Goal: Information Seeking & Learning: Learn about a topic

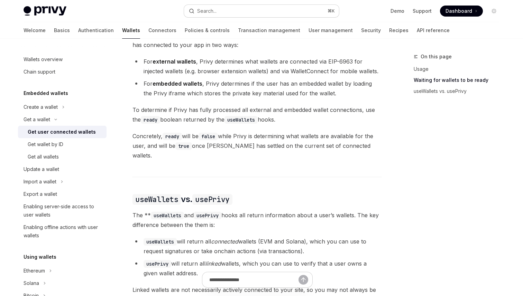
click at [215, 9] on div "Search..." at bounding box center [206, 11] width 19 height 8
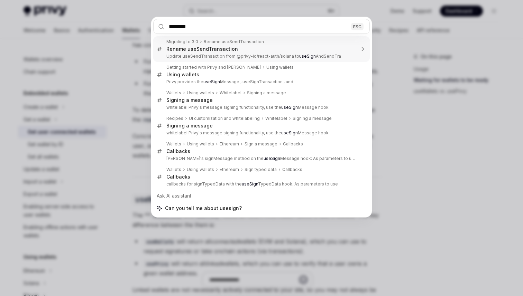
type input "*********"
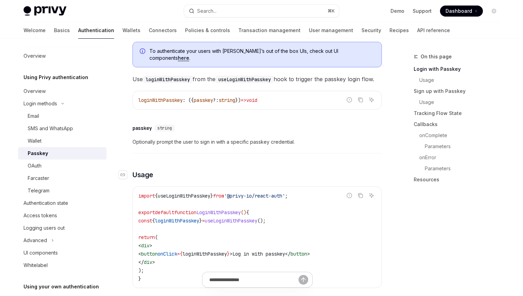
scroll to position [224, 0]
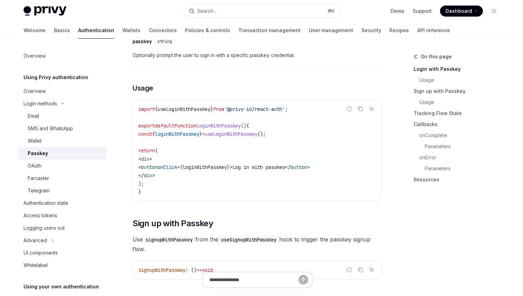
click at [179, 137] on span "loginWithPasskey" at bounding box center [177, 134] width 44 height 6
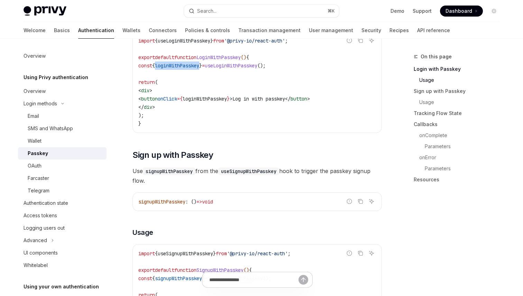
scroll to position [295, 0]
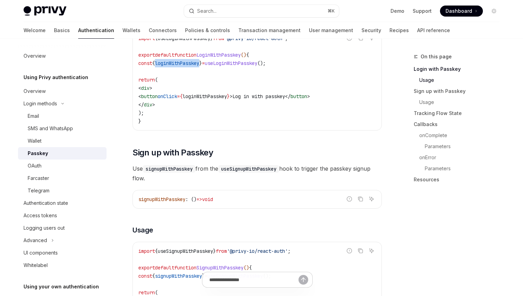
click at [189, 66] on span "loginWithPasskey" at bounding box center [177, 63] width 44 height 6
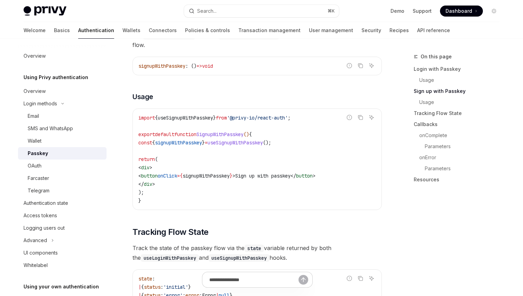
scroll to position [412, 0]
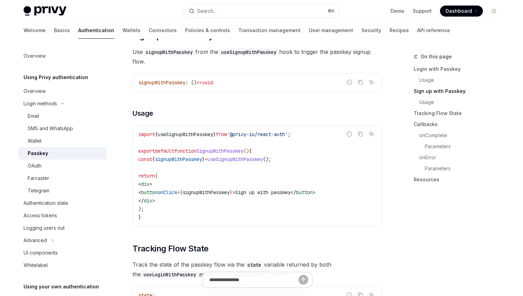
click at [256, 55] on code "useSignupWithPasskey" at bounding box center [248, 52] width 61 height 8
click at [194, 161] on span "signupWithPasskey" at bounding box center [178, 159] width 47 height 6
click at [245, 3] on div "Privy Docs home page Search... ⌘ K Demo Support Dashboard Dashboard Search..." at bounding box center [262, 11] width 476 height 22
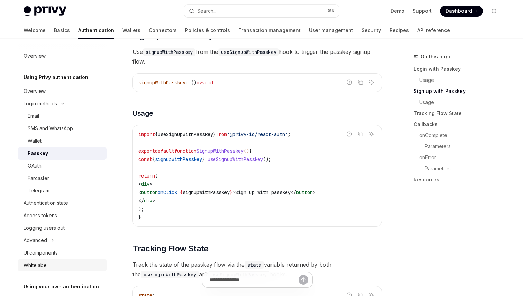
click at [45, 269] on div "Whitelabel" at bounding box center [36, 265] width 24 height 8
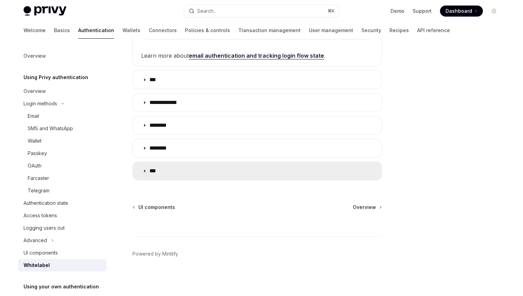
click at [221, 168] on summary "***" at bounding box center [257, 171] width 249 height 18
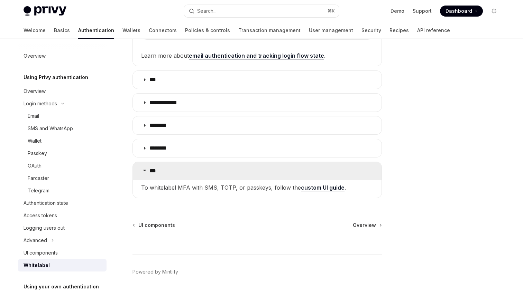
scroll to position [274, 0]
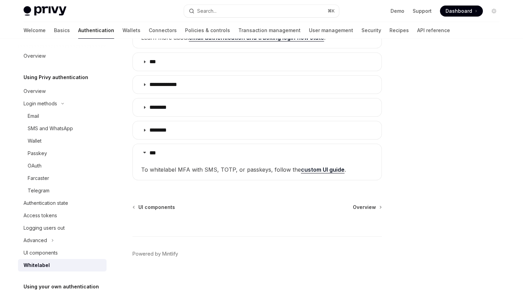
click at [318, 170] on link "custom UI guide" at bounding box center [323, 169] width 44 height 7
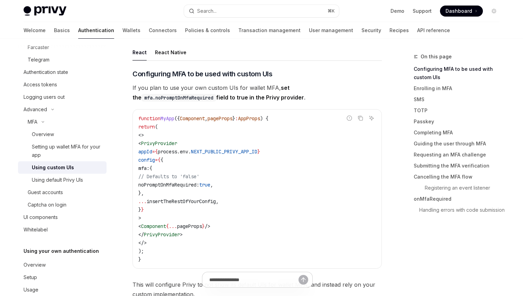
scroll to position [140, 0]
click at [425, 123] on link "Passkey" at bounding box center [458, 121] width 91 height 11
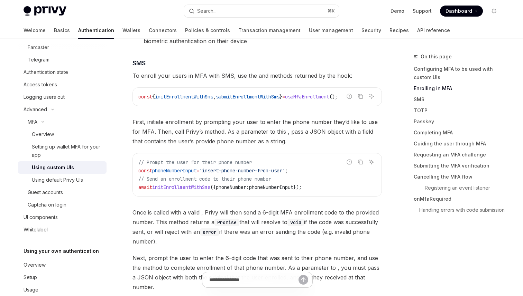
scroll to position [499, 0]
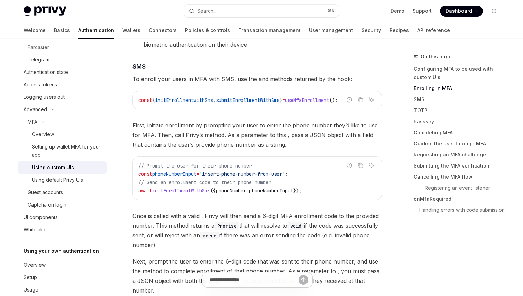
click at [417, 28] on link "API reference" at bounding box center [433, 30] width 33 height 17
type textarea "*"
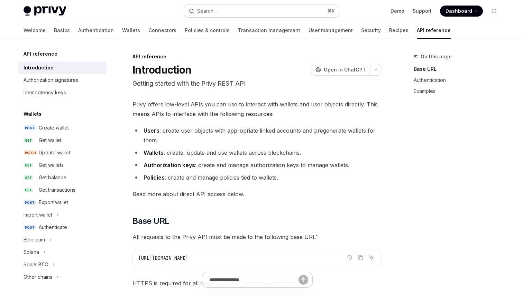
click at [251, 15] on button "Search... ⌘ K" at bounding box center [261, 11] width 155 height 12
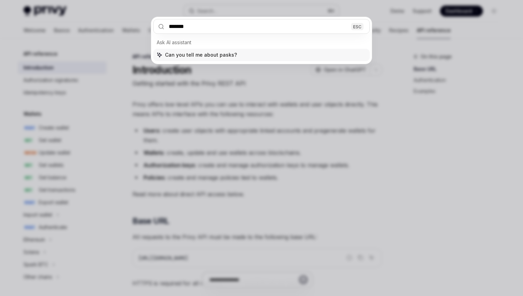
type input "*******"
type input "**********"
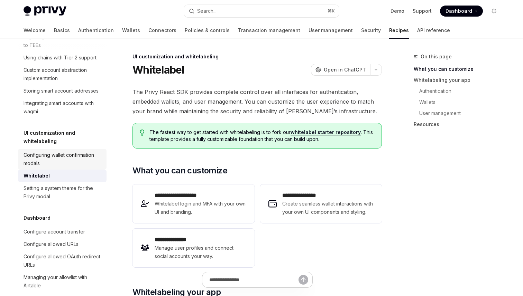
click at [64, 151] on div "Configuring wallet confirmation modals" at bounding box center [63, 159] width 79 height 17
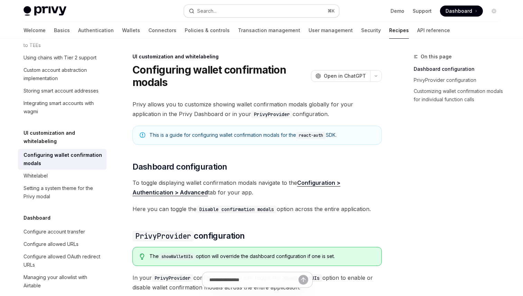
click at [247, 11] on button "Search... ⌘ K" at bounding box center [261, 11] width 155 height 12
click at [78, 30] on link "Authentication" at bounding box center [96, 30] width 36 height 17
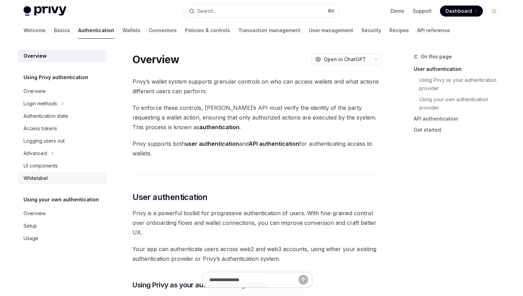
click at [30, 179] on div "Whitelabel" at bounding box center [36, 178] width 24 height 8
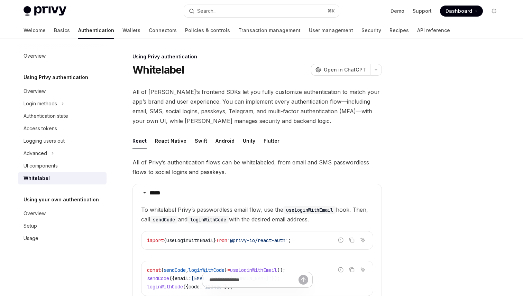
scroll to position [256, 0]
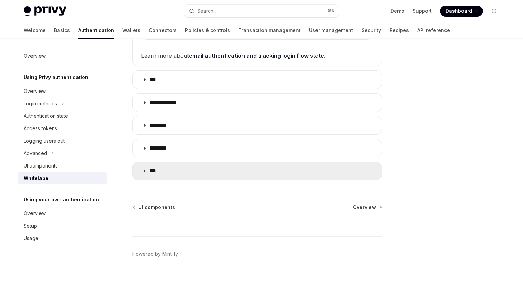
click at [220, 179] on summary "***" at bounding box center [257, 171] width 249 height 18
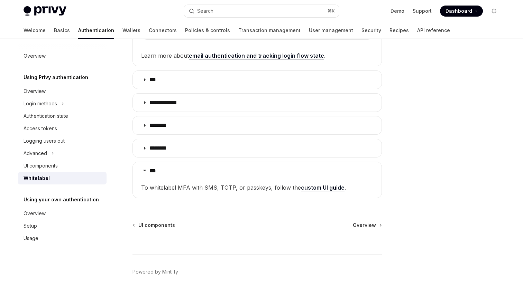
click at [324, 185] on link "custom UI guide" at bounding box center [323, 187] width 44 height 7
type textarea "*"
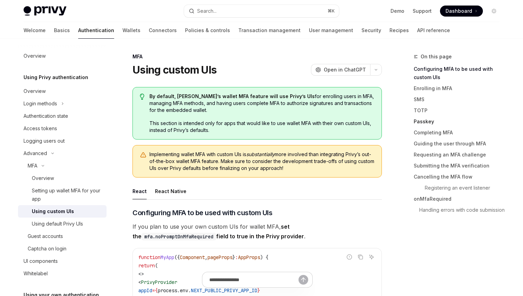
click at [426, 116] on link "Passkey" at bounding box center [458, 121] width 91 height 11
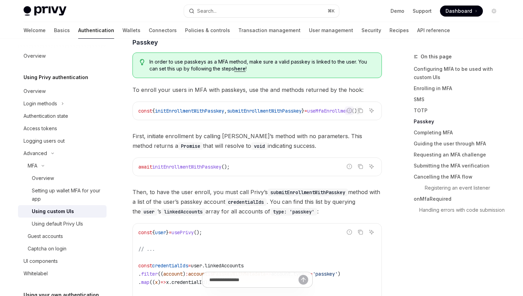
scroll to position [1236, 0]
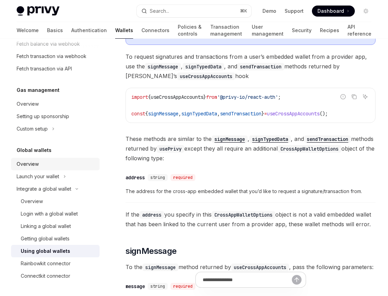
scroll to position [112, 0]
click at [58, 228] on div "Linking a global wallet" at bounding box center [46, 226] width 50 height 8
type textarea "*"
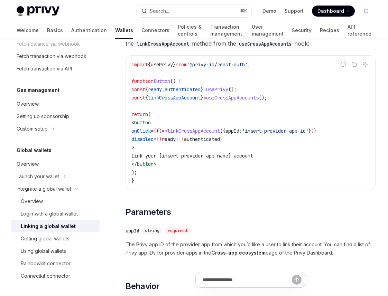
scroll to position [87, 0]
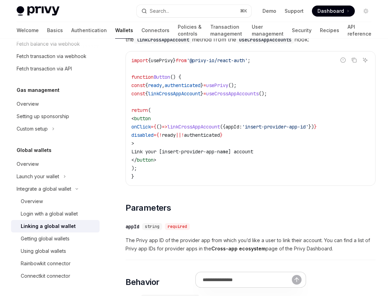
click at [206, 140] on code "import { usePrivy } from '@privy-io/react-auth' ; function Button () { const { …" at bounding box center [250, 118] width 238 height 124
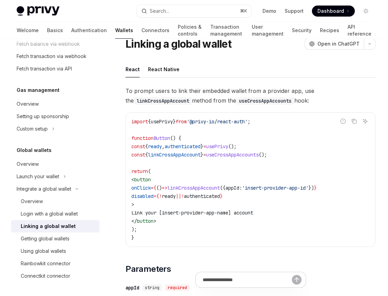
scroll to position [27, 0]
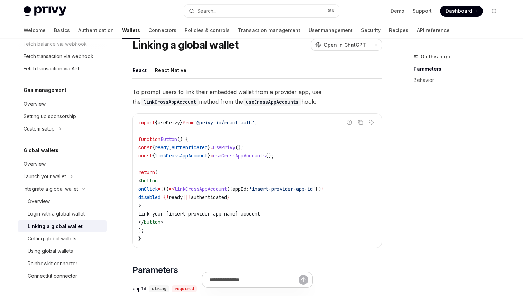
scroll to position [27, 0]
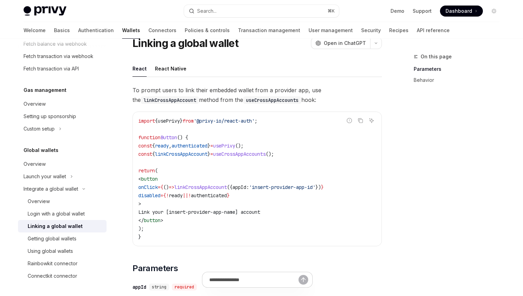
click at [65, 228] on div "Linking a global wallet" at bounding box center [55, 226] width 55 height 8
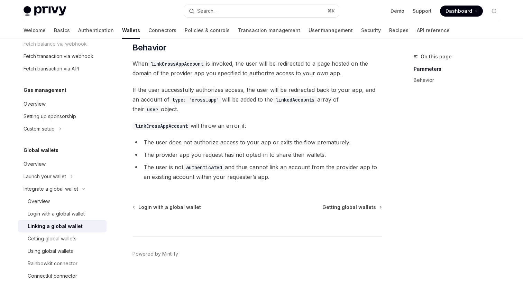
scroll to position [0, 0]
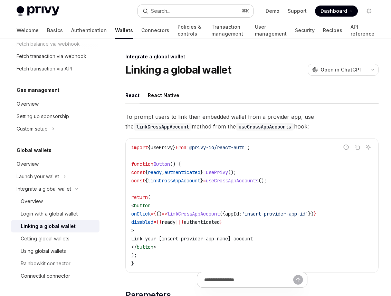
type textarea "*"
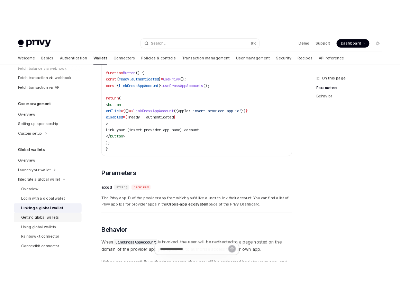
scroll to position [116, 0]
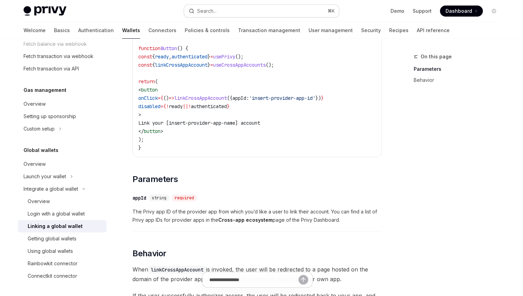
click at [219, 11] on button "Search... ⌘ K" at bounding box center [261, 11] width 155 height 12
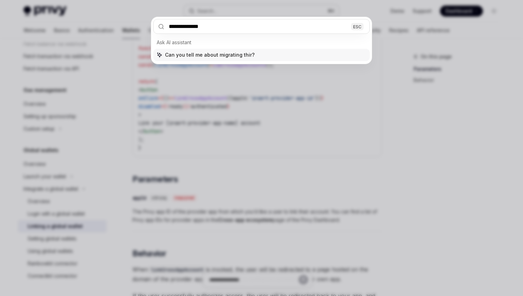
type input "**********"
type input "*********"
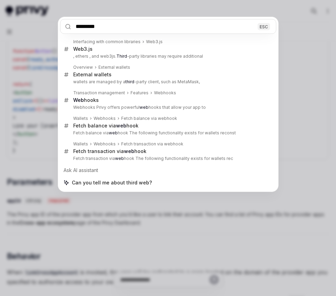
type textarea "*"
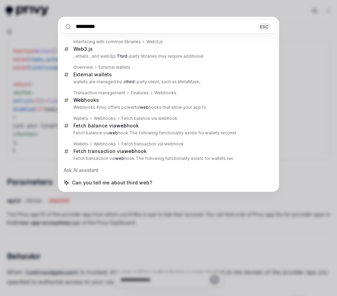
type input "*********"
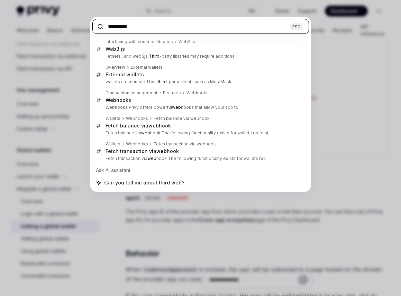
type textarea "*"
click at [143, 28] on input "*********" at bounding box center [200, 26] width 216 height 15
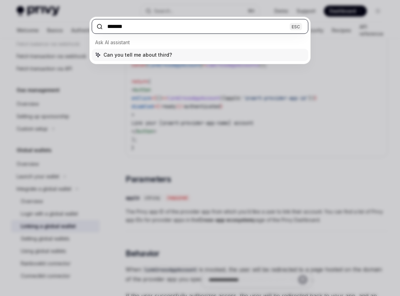
type input "********"
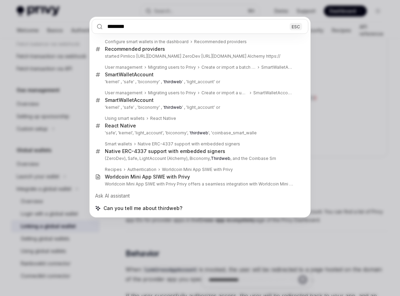
click at [339, 148] on div "******** ESC Configure smart wallets in the dashboard Recommended providers Rec…" at bounding box center [200, 148] width 400 height 296
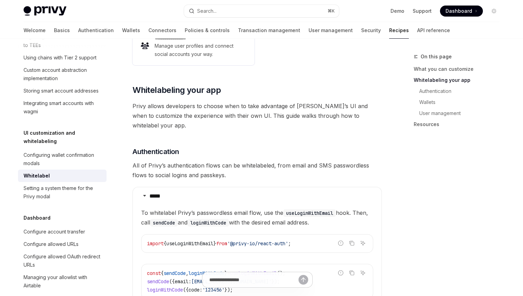
scroll to position [347, 0]
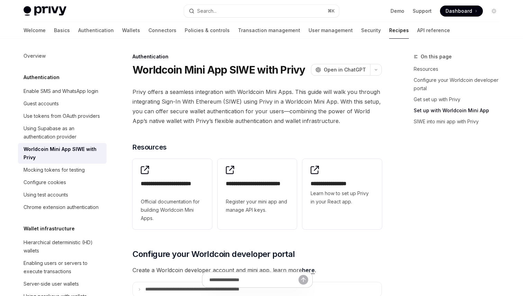
scroll to position [457, 0]
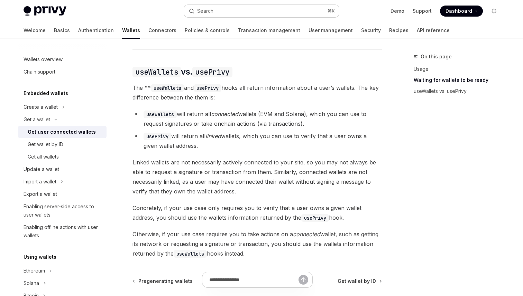
scroll to position [565, 0]
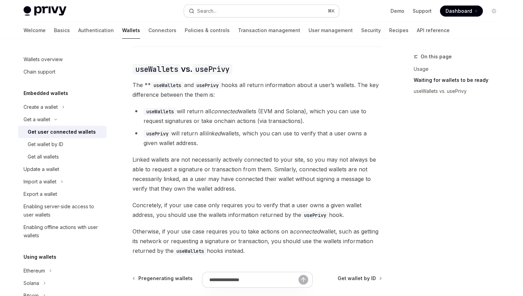
click at [221, 11] on button "Search... ⌘ K" at bounding box center [261, 11] width 155 height 12
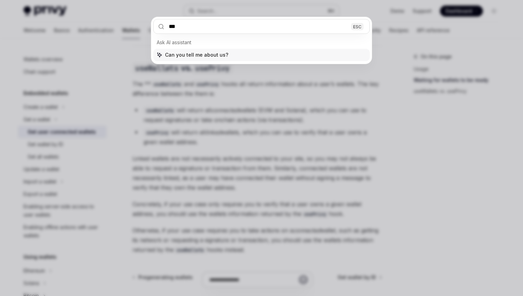
scroll to position [0, 0]
type input "**********"
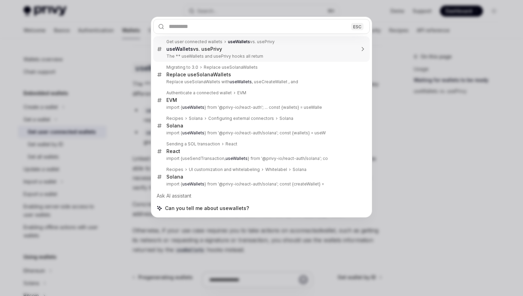
scroll to position [568, 0]
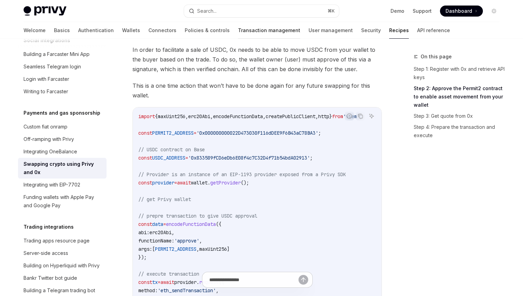
scroll to position [189, 0]
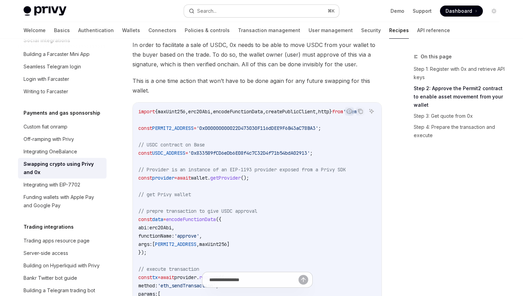
click at [242, 6] on button "Search... ⌘ K" at bounding box center [261, 11] width 155 height 12
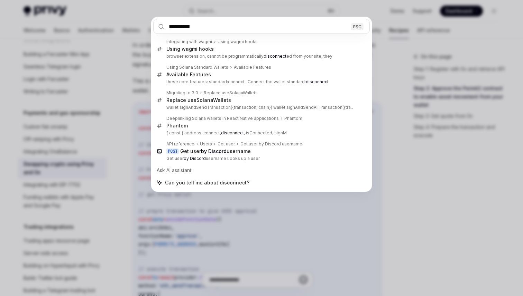
click at [227, 28] on input "**********" at bounding box center [261, 26] width 216 height 15
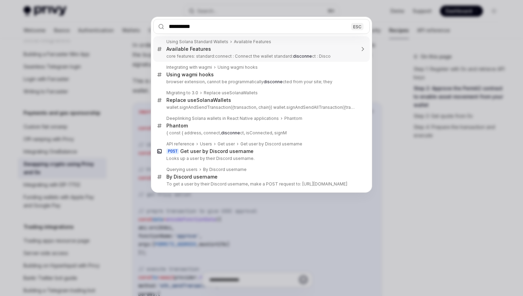
type input "**********"
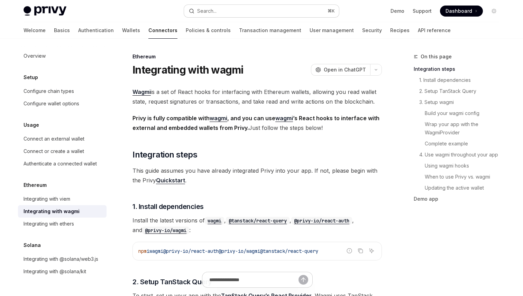
click at [244, 13] on button "Search... ⌘ K" at bounding box center [261, 11] width 155 height 12
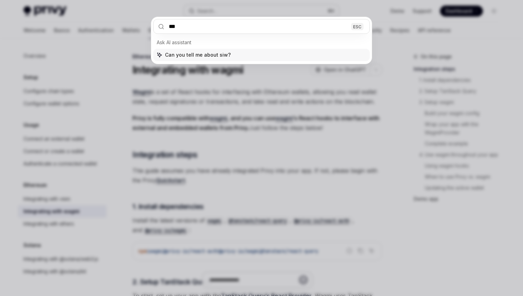
type input "****"
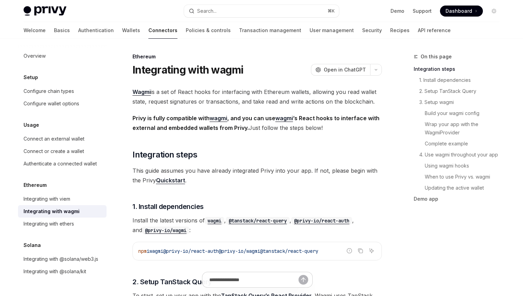
type textarea "*"
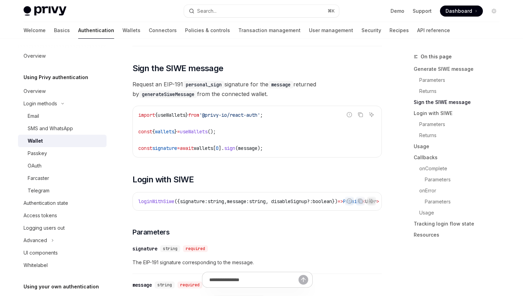
scroll to position [430, 0]
click at [161, 99] on code "generateSiweMessage" at bounding box center [168, 95] width 58 height 8
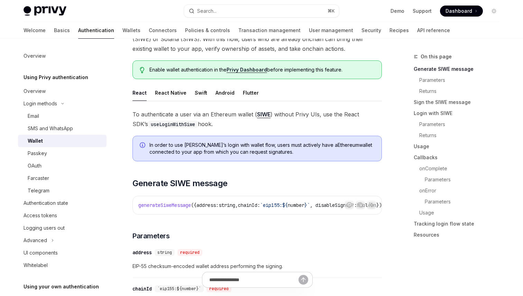
scroll to position [15, 0]
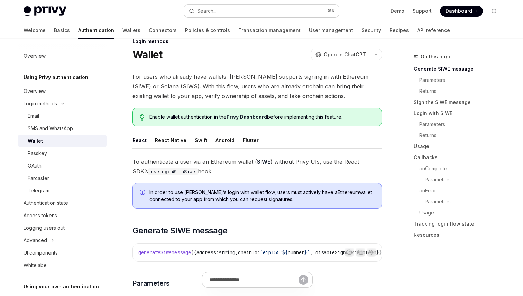
click at [236, 10] on button "Search... ⌘ K" at bounding box center [261, 11] width 155 height 12
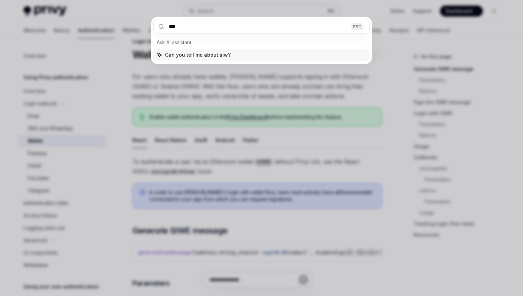
type input "****"
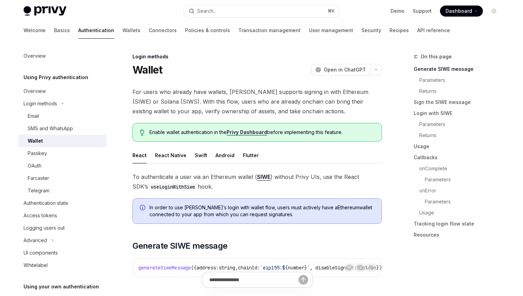
scroll to position [1, 0]
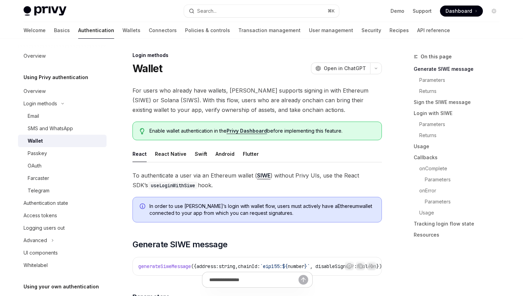
click at [58, 141] on div "Wallet" at bounding box center [65, 141] width 75 height 8
type textarea "*"
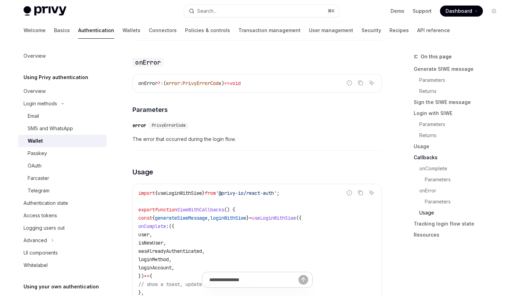
scroll to position [1174, 0]
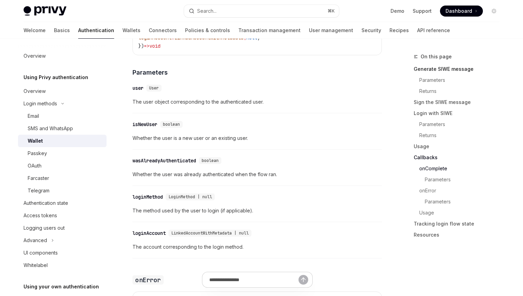
click at [452, 67] on link "Generate SIWE message" at bounding box center [458, 69] width 91 height 11
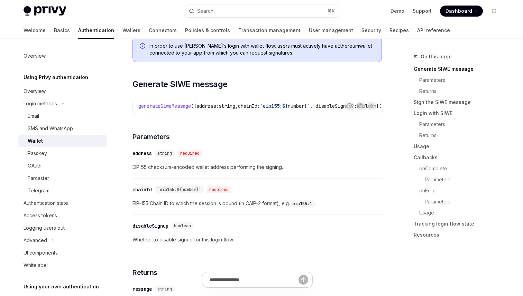
scroll to position [156, 0]
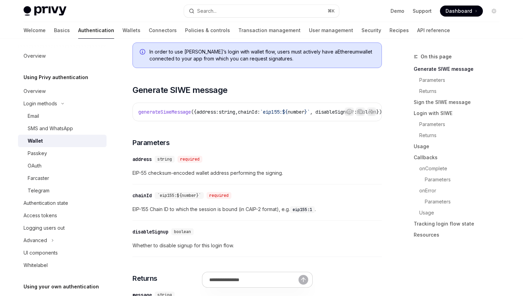
click at [179, 110] on span "generateSiweMessage" at bounding box center [164, 112] width 53 height 6
copy span "generateSiweMessage"
click at [212, 12] on div "Search..." at bounding box center [206, 11] width 19 height 8
click at [230, 157] on div "​ address string required EIP-55 checksum-encoded wallet address performing the…" at bounding box center [256, 168] width 249 height 33
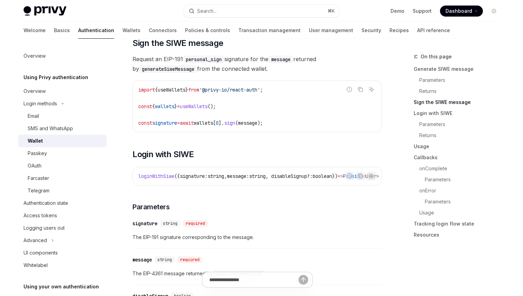
scroll to position [450, 0]
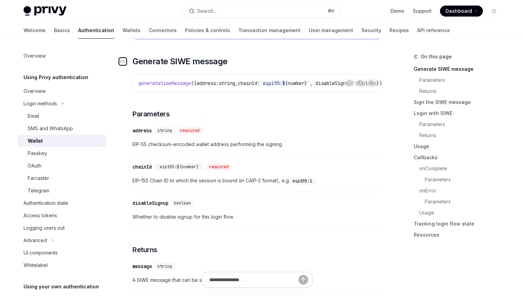
click at [123, 60] on icon "Navigate to header" at bounding box center [122, 61] width 5 height 4
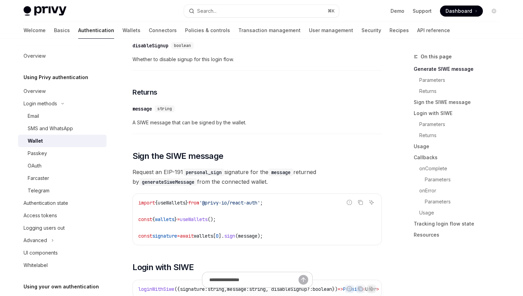
scroll to position [359, 0]
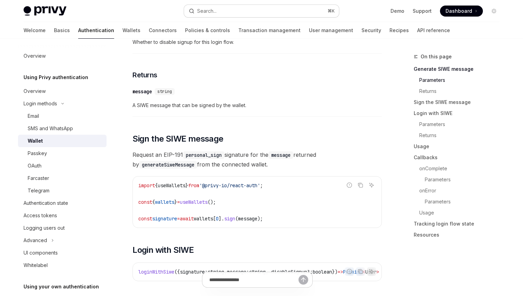
click at [222, 15] on button "Search... ⌘ K" at bounding box center [261, 11] width 155 height 12
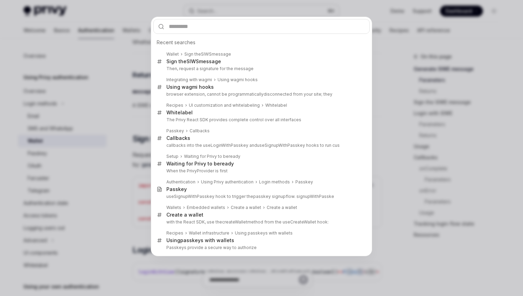
type input "*"
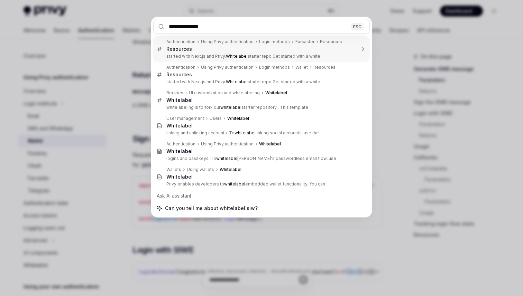
type input "**********"
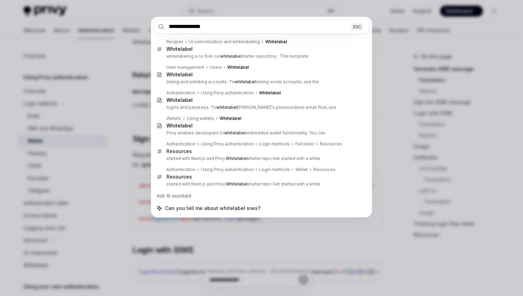
click at [91, 61] on div "**********" at bounding box center [261, 148] width 523 height 296
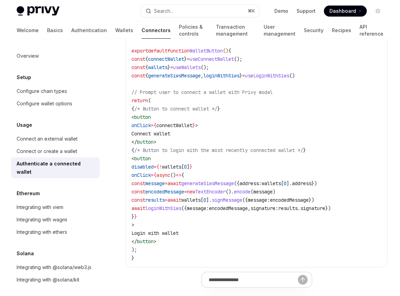
scroll to position [460, 0]
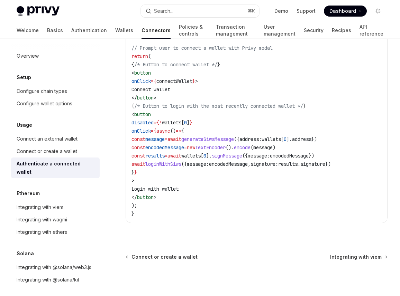
click at [181, 167] on span "loginWithSiws" at bounding box center [163, 164] width 36 height 6
click at [181, 165] on span "loginWithSiws" at bounding box center [163, 164] width 36 height 6
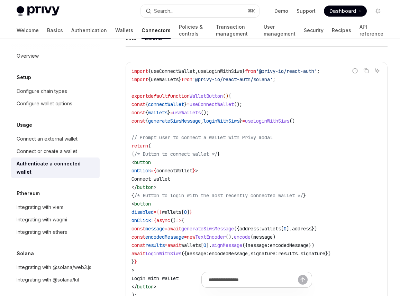
scroll to position [371, 0]
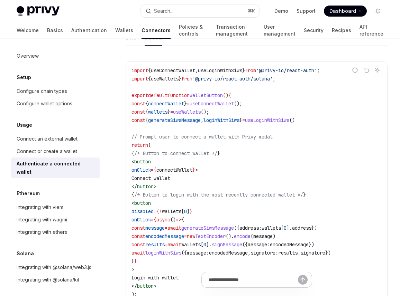
click at [197, 119] on span "generateSiwsMessage" at bounding box center [174, 120] width 53 height 6
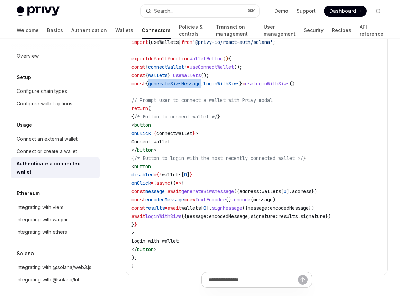
scroll to position [401, 0]
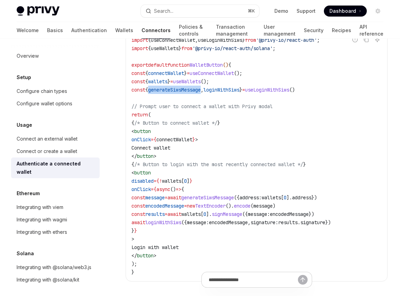
copy span "generateSiwsMessage"
click at [192, 17] on button "Search... ⌘ K" at bounding box center [200, 11] width 119 height 12
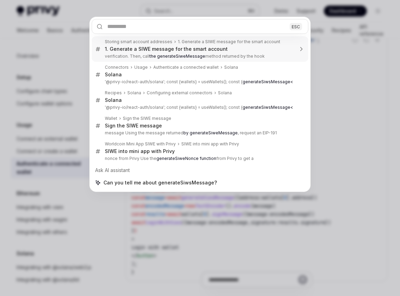
type textarea "*"
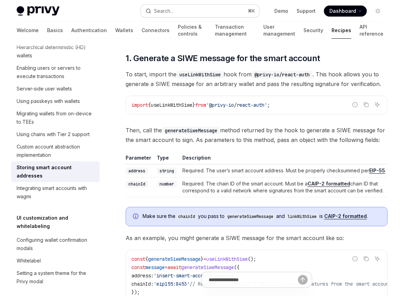
click at [210, 13] on button "Search... ⌘ K" at bounding box center [200, 11] width 119 height 12
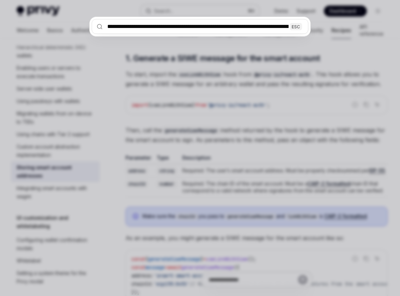
scroll to position [0, 17752]
click at [215, 27] on input "text" at bounding box center [200, 26] width 216 height 15
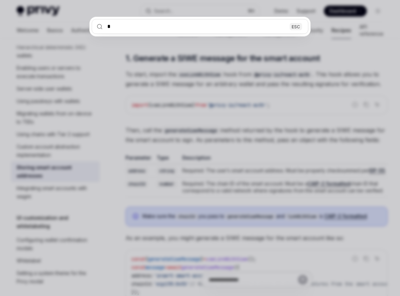
scroll to position [0, 0]
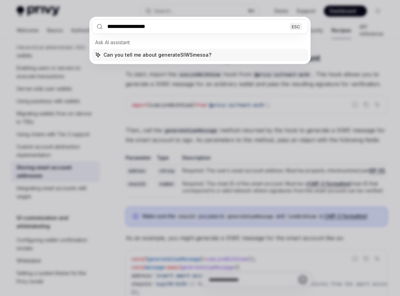
type input "**********"
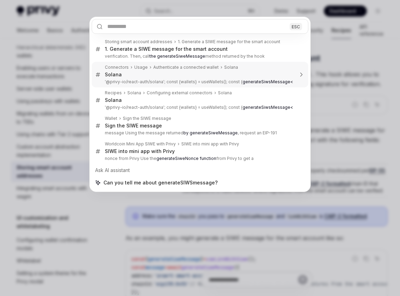
type textarea "*"
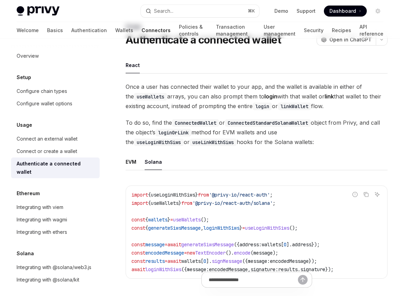
scroll to position [6, 0]
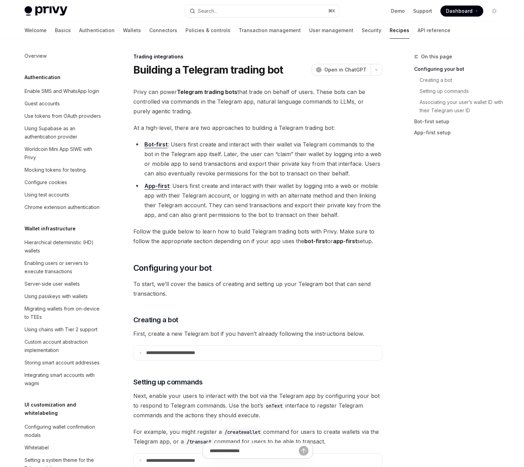
click at [222, 11] on button "Search... ⌘ K" at bounding box center [262, 11] width 155 height 12
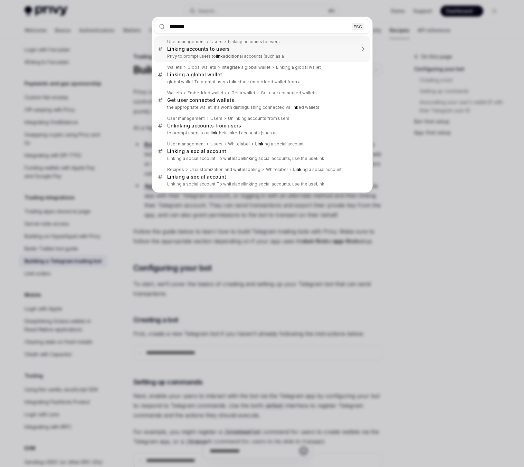
type input "********"
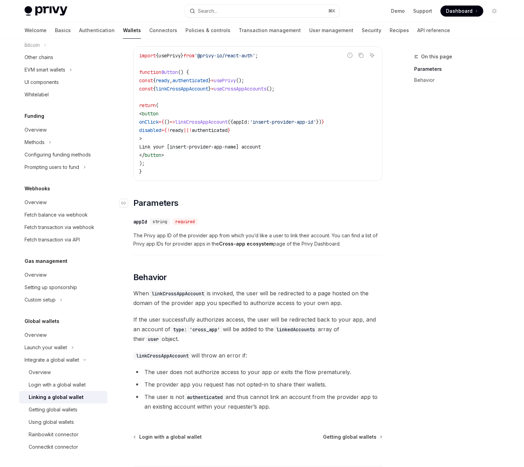
scroll to position [151, 0]
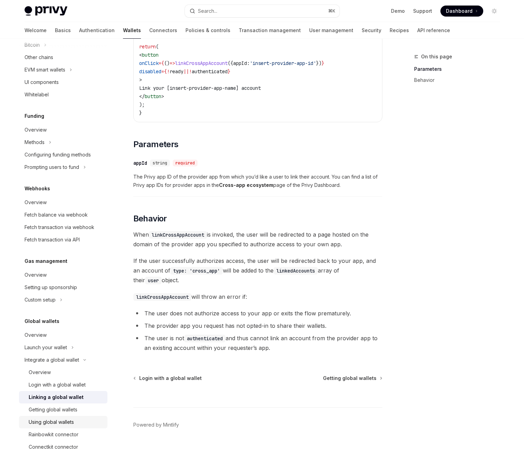
click at [55, 418] on div "Using global wallets" at bounding box center [51, 422] width 45 height 8
type textarea "*"
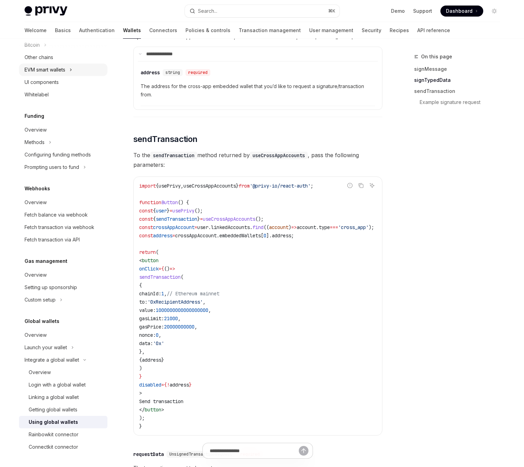
scroll to position [761, 0]
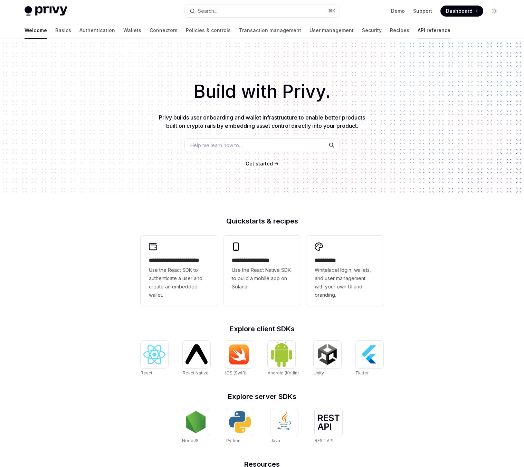
click at [418, 24] on link "API reference" at bounding box center [434, 30] width 33 height 17
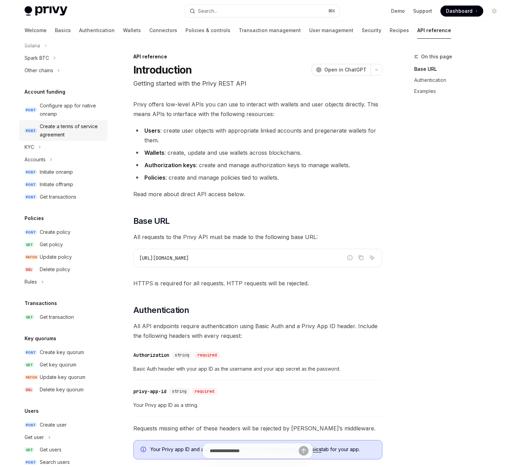
scroll to position [259, 0]
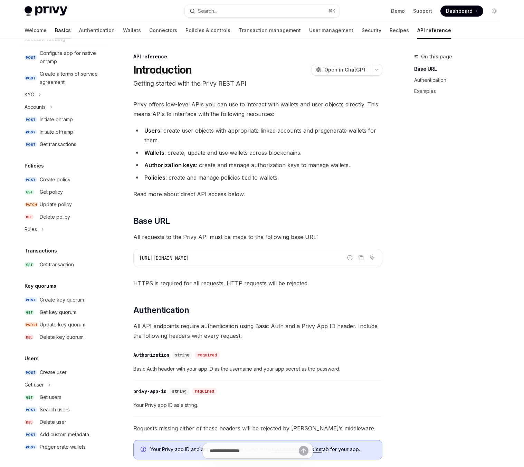
click at [55, 34] on link "Basics" at bounding box center [63, 30] width 16 height 17
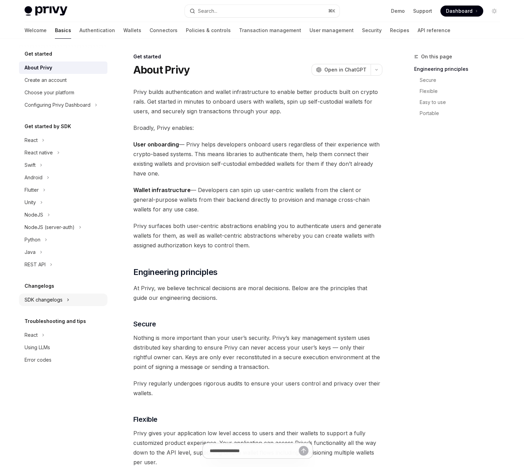
click at [41, 302] on div "SDK changelogs" at bounding box center [44, 300] width 38 height 8
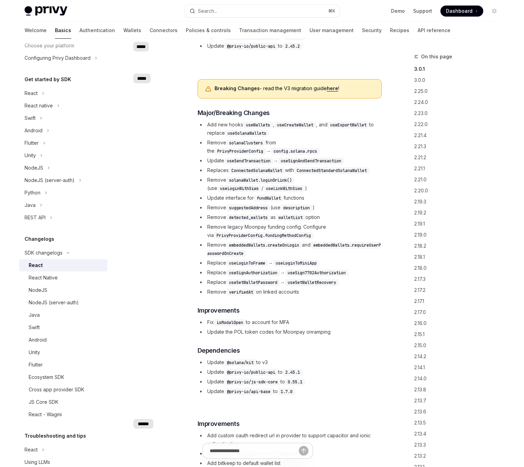
scroll to position [116, 0]
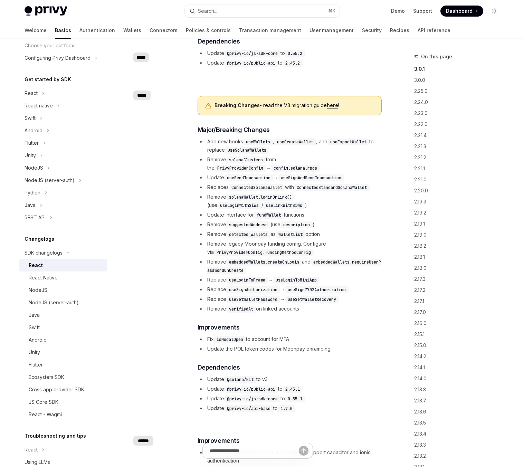
click at [333, 107] on link "here" at bounding box center [332, 105] width 11 height 6
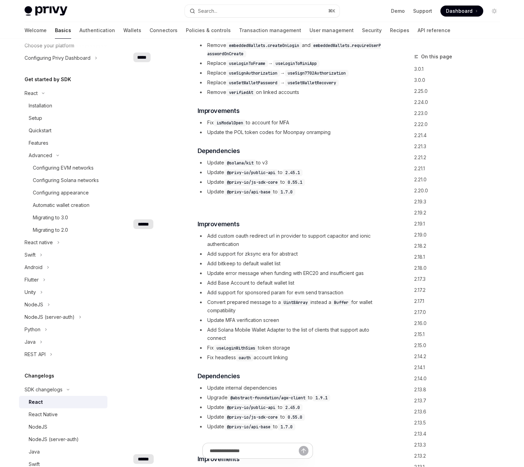
scroll to position [343, 0]
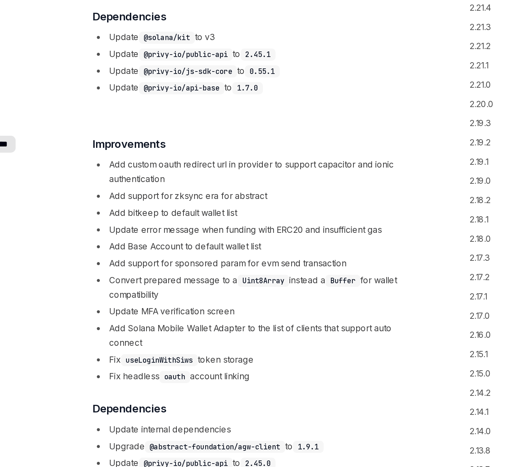
click at [269, 284] on li "Add support for sponsored param for evm send transaction" at bounding box center [290, 282] width 184 height 8
click at [252, 318] on li "Add Solana Mobile Wallet Adapter to the list of clients that support auto conne…" at bounding box center [290, 324] width 184 height 17
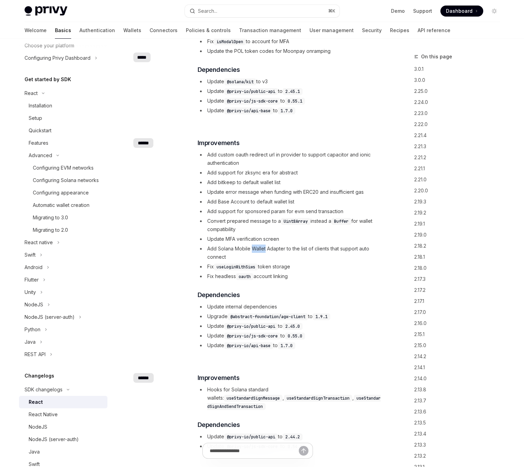
scroll to position [0, 0]
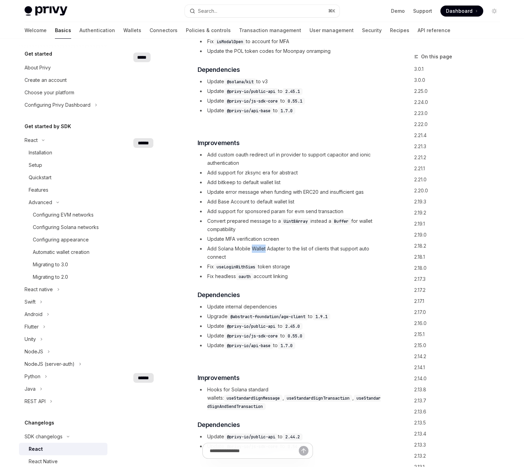
type textarea "*"
click at [242, 14] on button "Search... ⌘ K" at bounding box center [262, 11] width 155 height 12
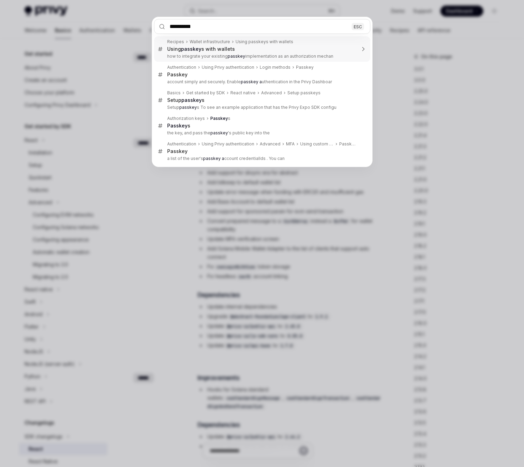
type input "**********"
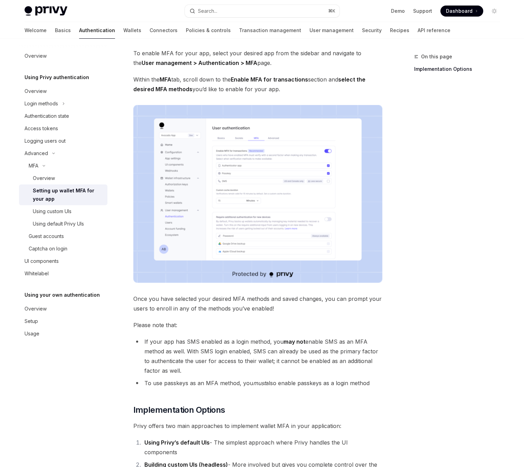
scroll to position [153, 0]
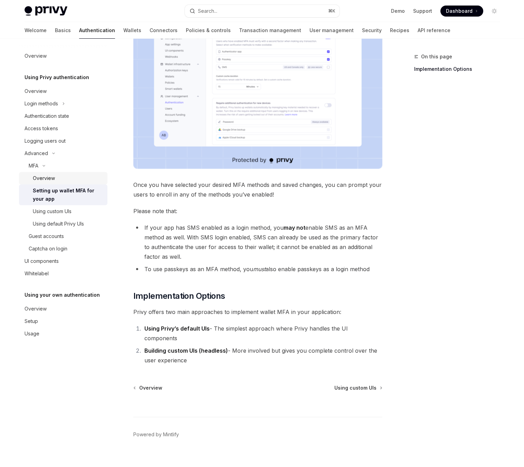
click at [56, 183] on link "Overview" at bounding box center [63, 178] width 88 height 12
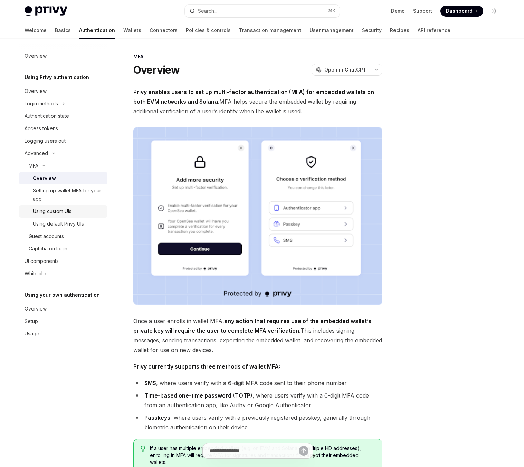
click at [77, 206] on link "Using custom UIs" at bounding box center [63, 211] width 88 height 12
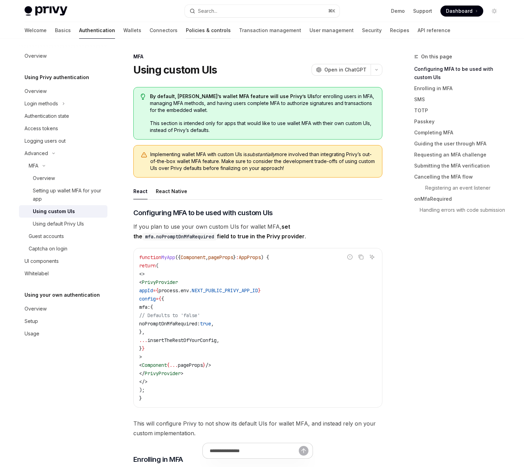
click at [186, 32] on link "Policies & controls" at bounding box center [208, 30] width 45 height 17
type textarea "*"
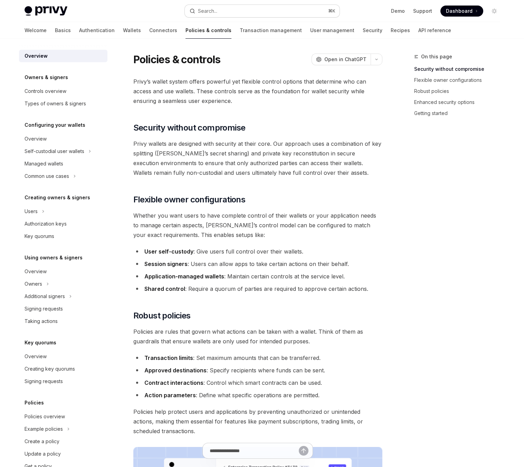
click at [227, 11] on button "Search... ⌘ K" at bounding box center [262, 11] width 155 height 12
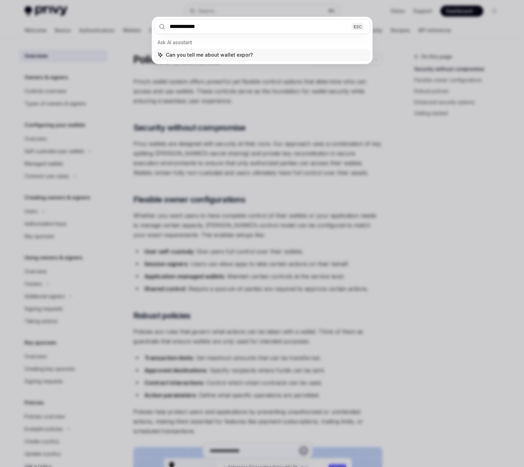
type input "**********"
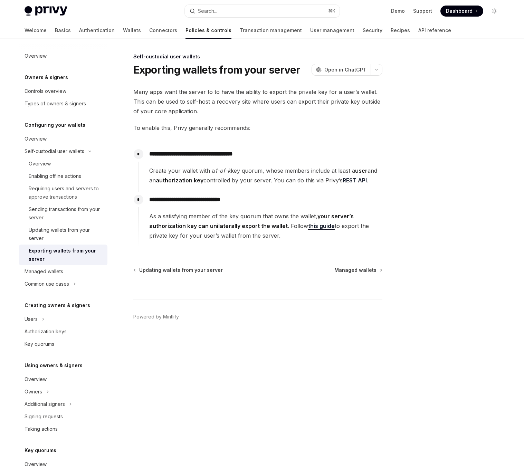
click at [283, 79] on div "**********" at bounding box center [193, 260] width 382 height 415
click at [316, 225] on link "this guide" at bounding box center [321, 226] width 27 height 7
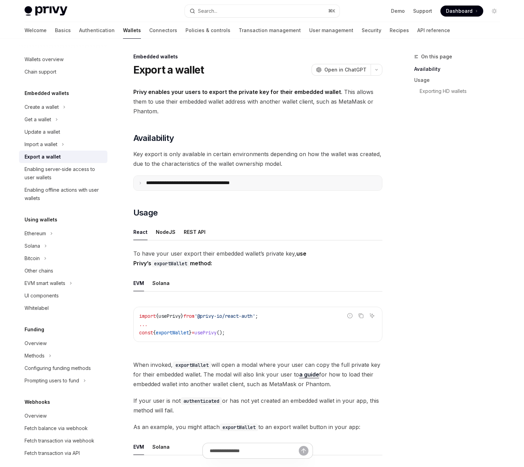
click at [272, 182] on summary "**********" at bounding box center [258, 183] width 249 height 15
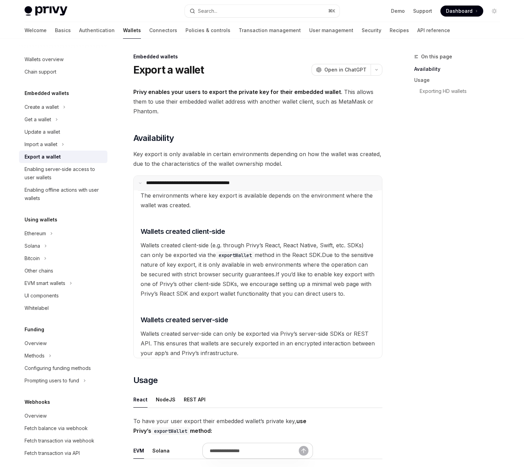
click at [272, 182] on summary "**********" at bounding box center [258, 183] width 249 height 15
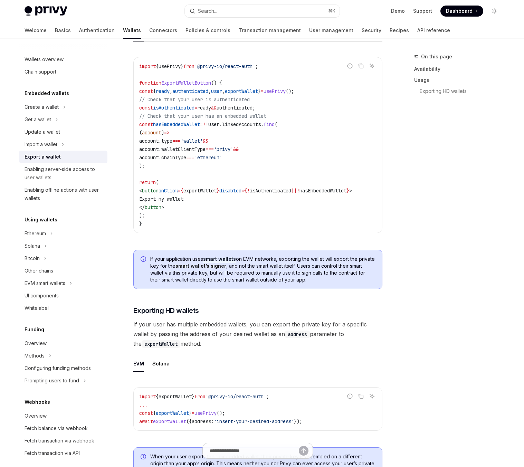
scroll to position [546, 0]
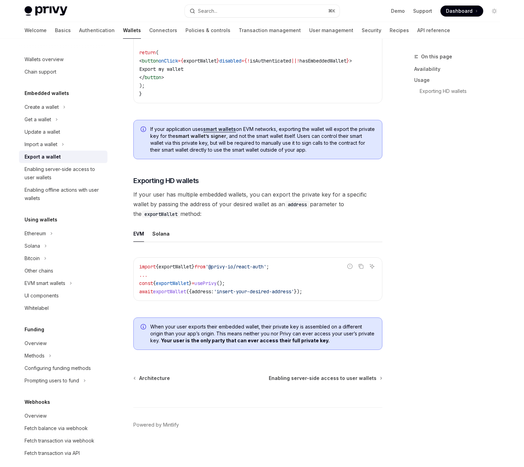
click at [86, 28] on div "Welcome Basics Authentication Wallets Connectors Policies & controls Transactio…" at bounding box center [238, 30] width 426 height 17
click at [123, 30] on link "Wallets" at bounding box center [132, 30] width 18 height 17
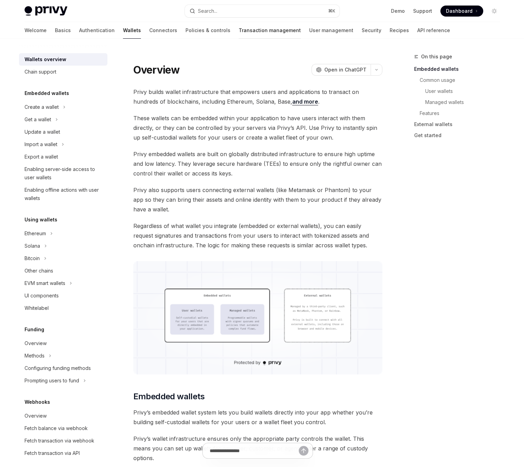
click at [240, 31] on link "Transaction management" at bounding box center [270, 30] width 62 height 17
type textarea "*"
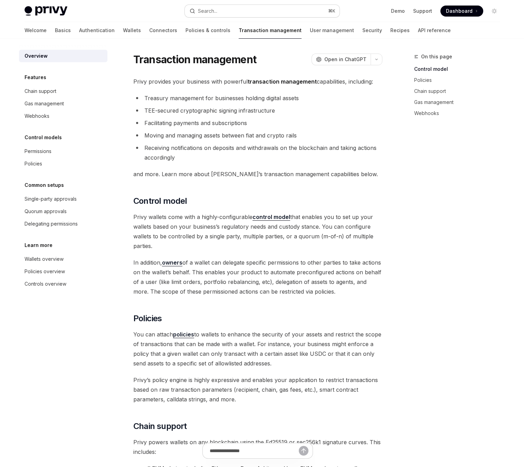
click at [238, 15] on button "Search... ⌘ K" at bounding box center [262, 11] width 155 height 12
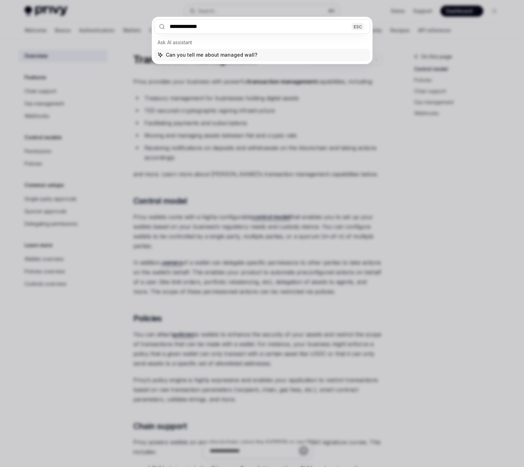
type input "**********"
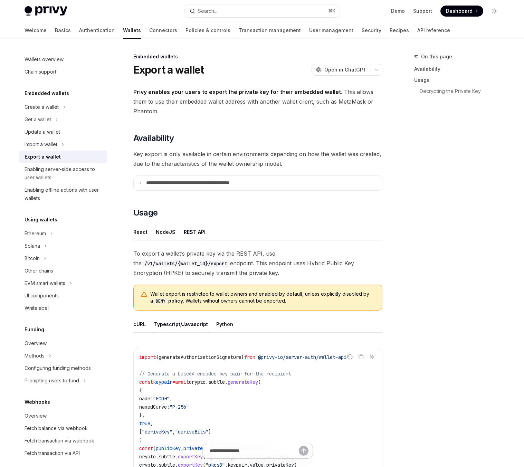
scroll to position [200, 0]
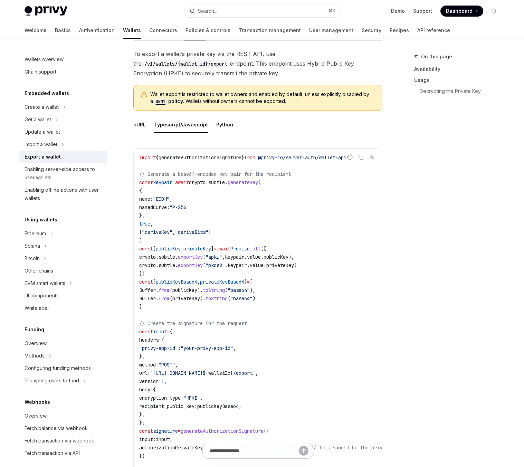
click at [213, 10] on div "Search..." at bounding box center [207, 11] width 19 height 8
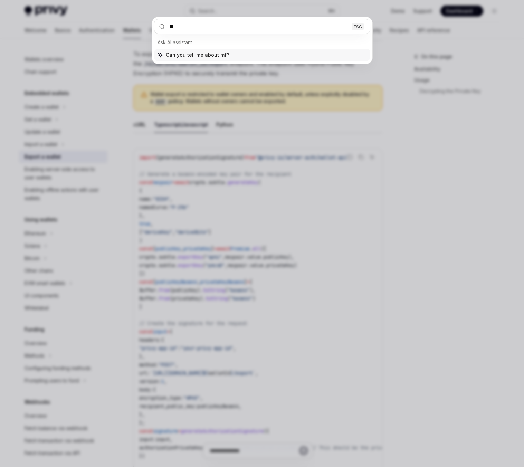
type input "***"
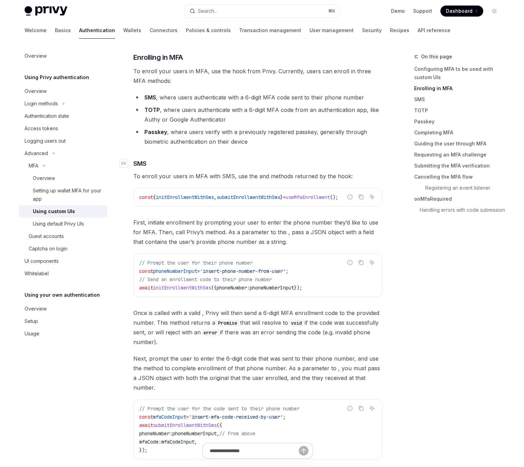
scroll to position [492, 0]
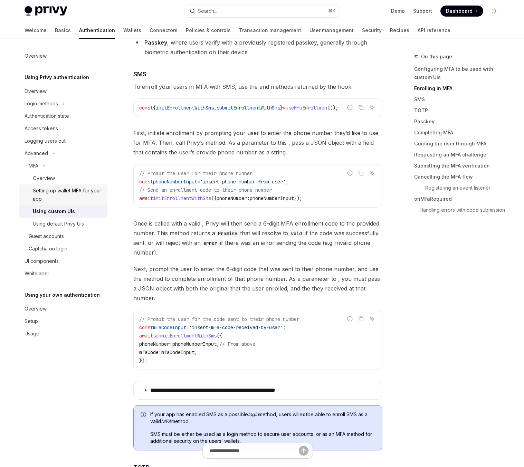
click at [78, 190] on div "Setting up wallet MFA for your app" at bounding box center [68, 195] width 71 height 17
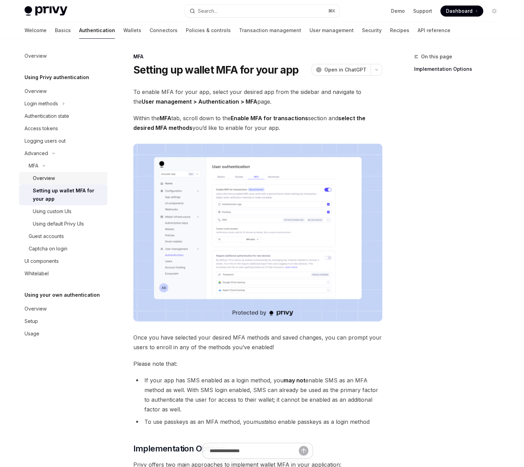
click at [59, 175] on div "Overview" at bounding box center [68, 178] width 71 height 8
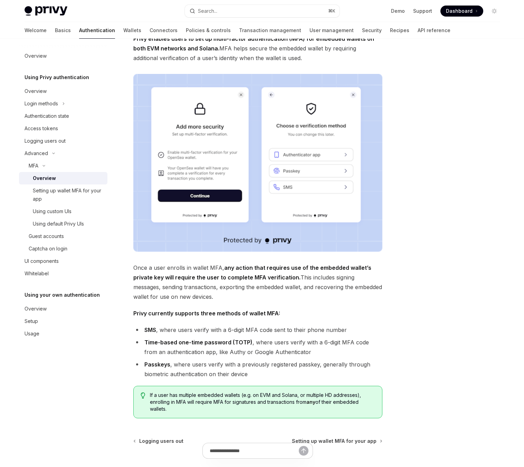
scroll to position [59, 0]
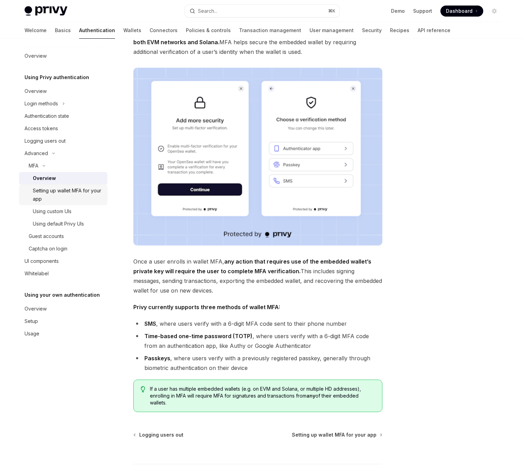
click at [74, 197] on div "Setting up wallet MFA for your app" at bounding box center [68, 195] width 71 height 17
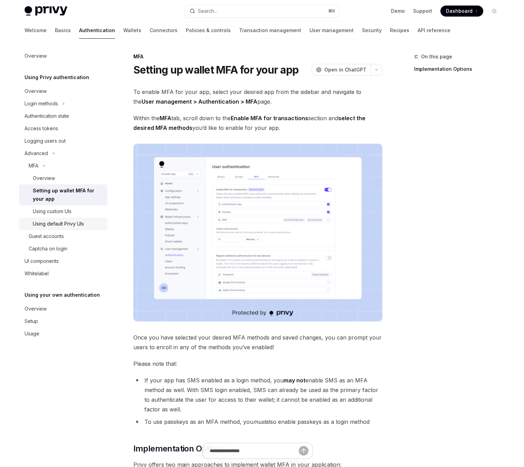
click at [79, 221] on div "Using default Privy UIs" at bounding box center [58, 224] width 51 height 8
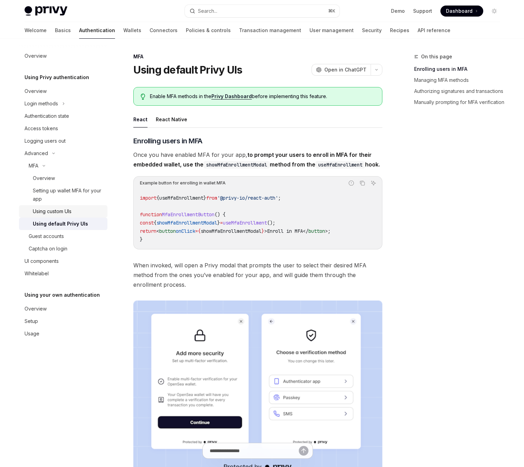
click at [81, 213] on div "Using custom UIs" at bounding box center [68, 211] width 71 height 8
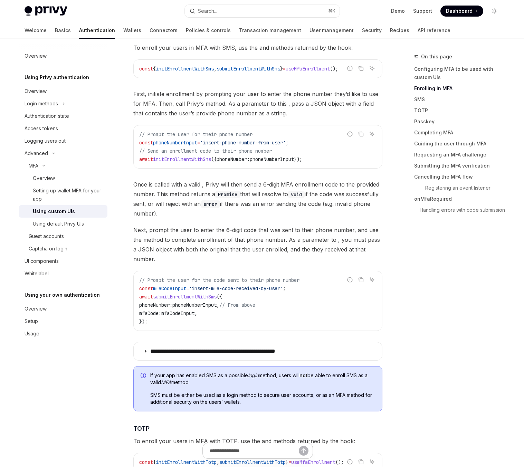
scroll to position [630, 0]
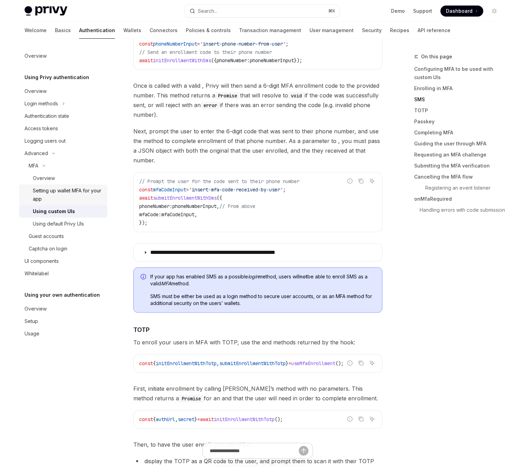
click at [77, 193] on div "Setting up wallet MFA for your app" at bounding box center [68, 195] width 71 height 17
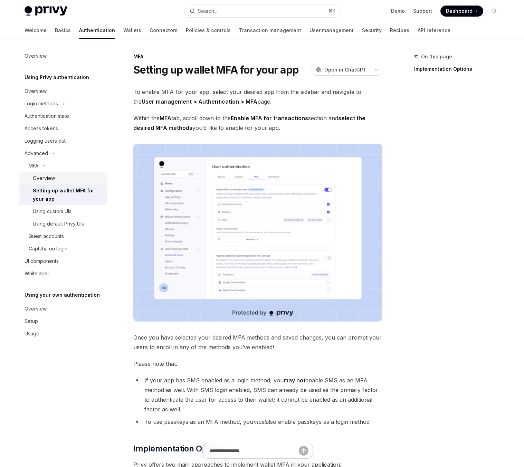
click at [64, 179] on div "Overview" at bounding box center [68, 178] width 71 height 8
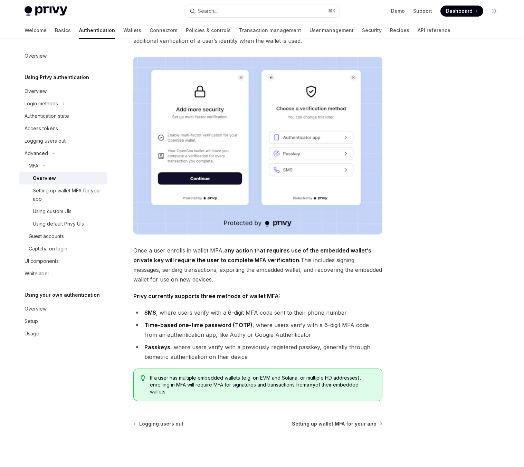
scroll to position [82, 0]
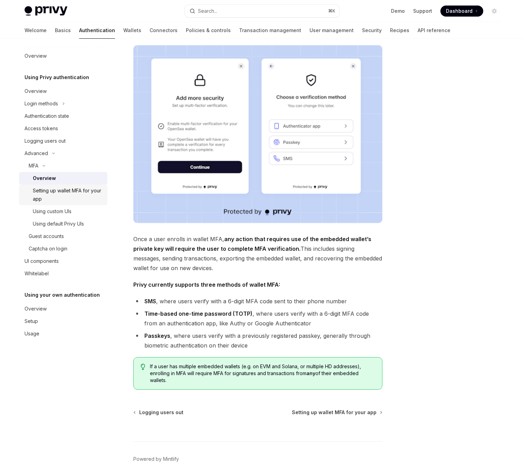
click at [72, 196] on div "Setting up wallet MFA for your app" at bounding box center [68, 195] width 71 height 17
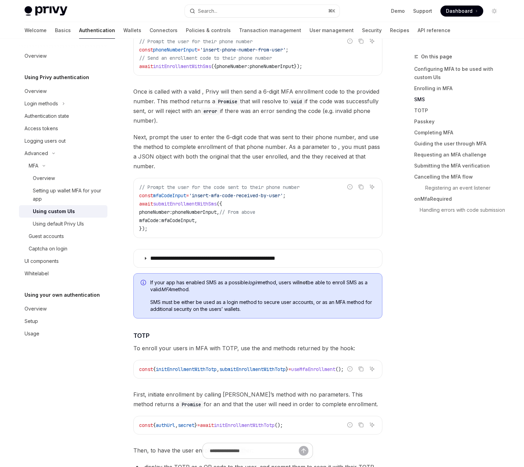
scroll to position [630, 0]
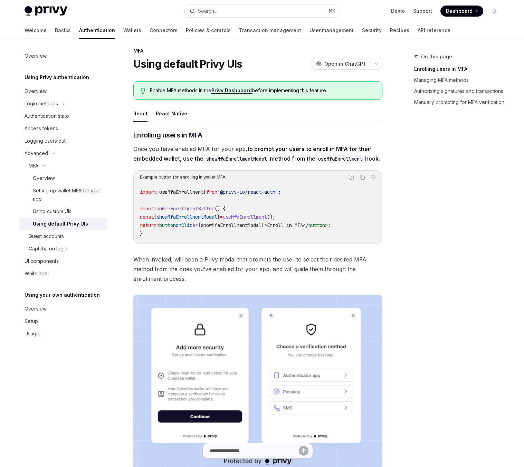
scroll to position [0, 0]
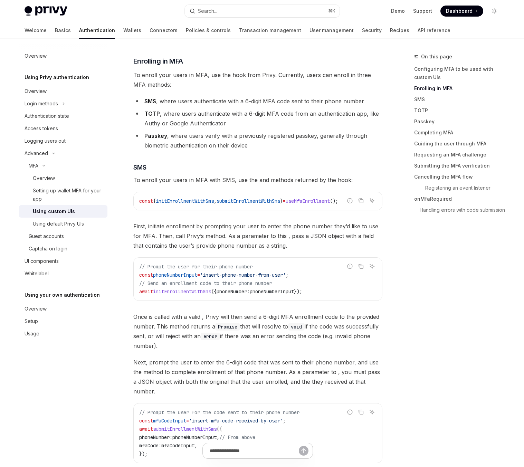
scroll to position [402, 0]
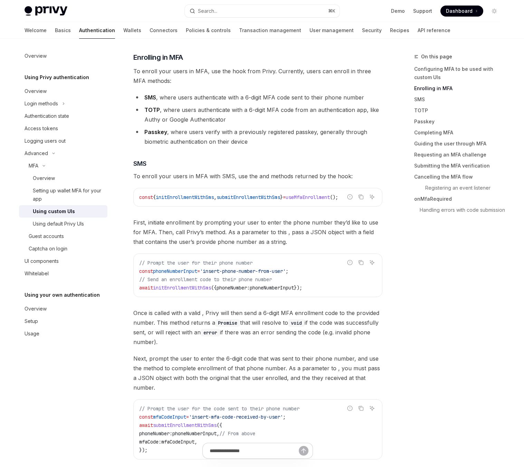
type textarea "*"
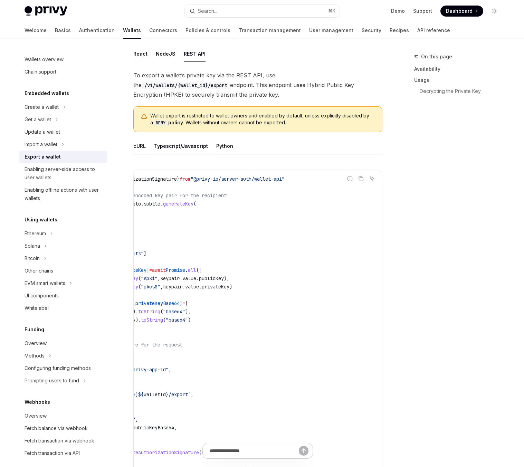
scroll to position [0, 137]
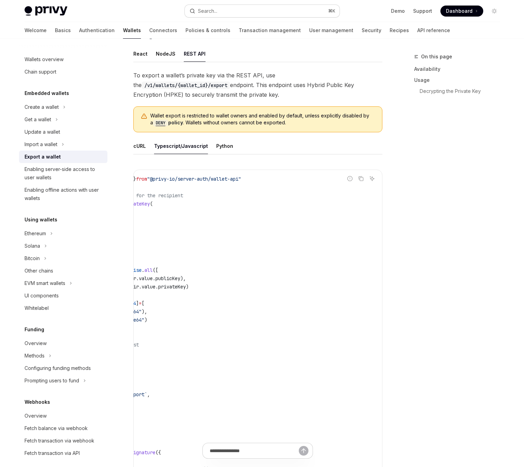
click at [218, 9] on button "Search... ⌘ K" at bounding box center [262, 11] width 155 height 12
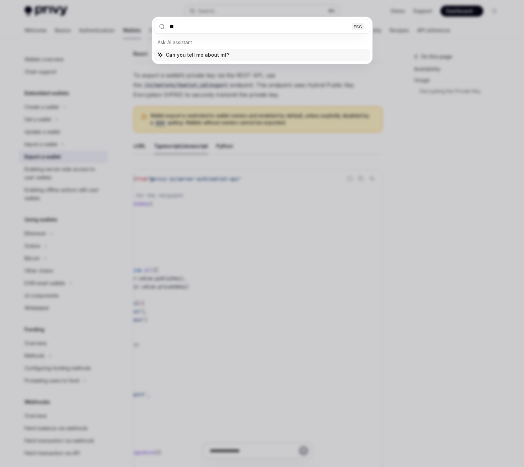
type input "***"
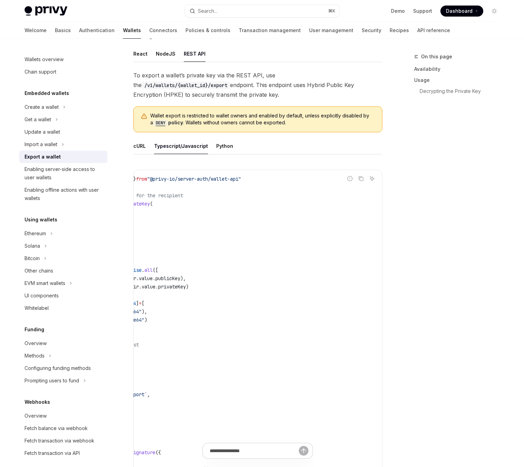
scroll to position [39, 0]
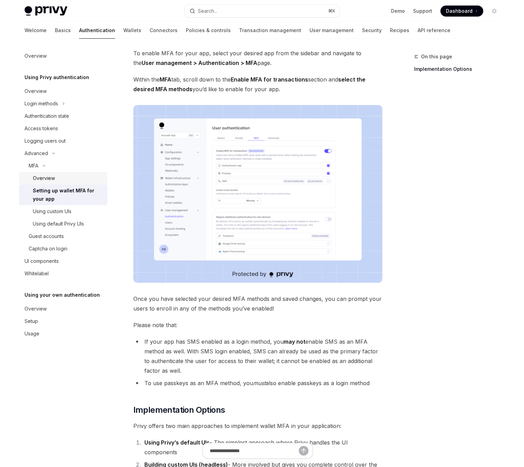
click at [47, 179] on div "Overview" at bounding box center [44, 178] width 22 height 8
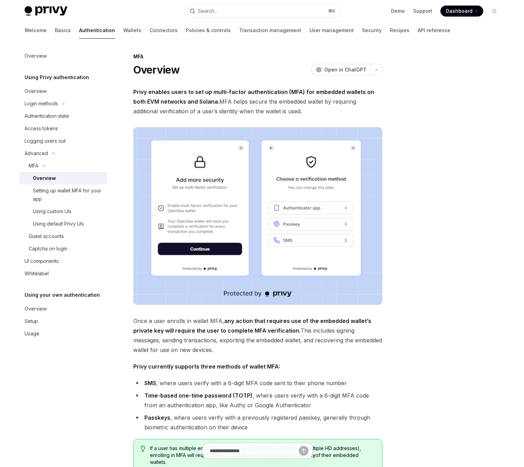
type textarea "*"
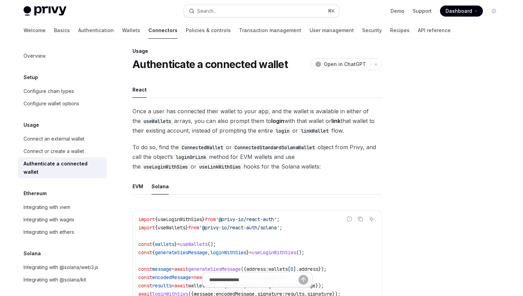
click at [215, 9] on div "Search..." at bounding box center [206, 11] width 19 height 8
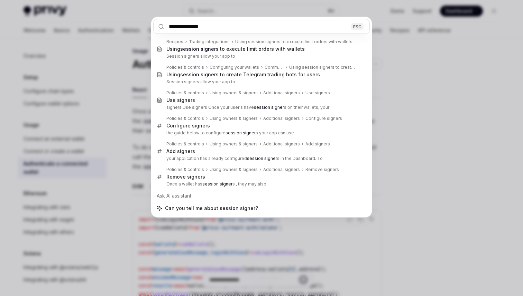
click at [239, 28] on input "**********" at bounding box center [261, 26] width 216 height 15
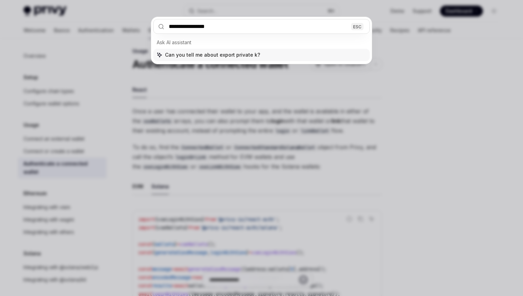
type input "**********"
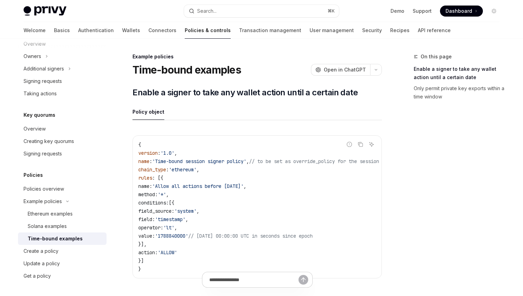
click at [41, 237] on div "Time-bound examples" at bounding box center [55, 239] width 55 height 8
click at [50, 190] on div "Policies overview" at bounding box center [44, 189] width 40 height 8
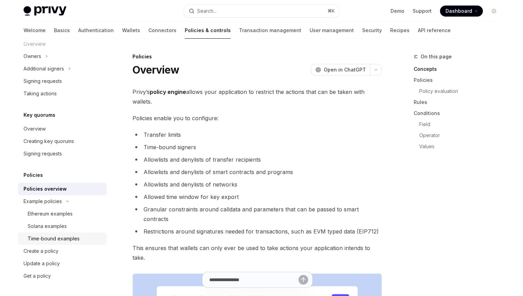
click at [63, 240] on div "Time-bound examples" at bounding box center [54, 239] width 52 height 8
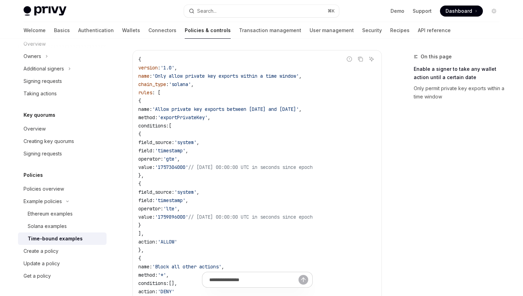
scroll to position [358, 0]
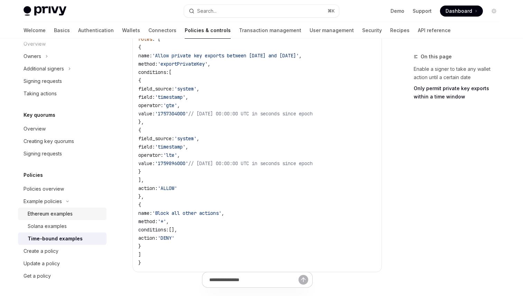
click at [40, 215] on div "Ethereum examples" at bounding box center [50, 214] width 45 height 8
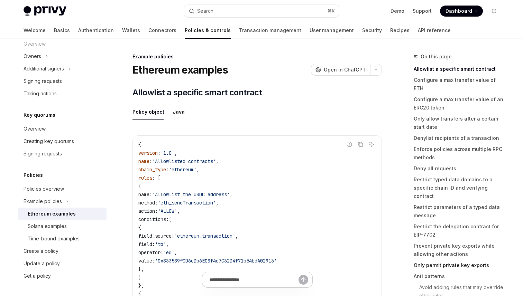
click at [451, 260] on link "Only permit private key exports" at bounding box center [458, 265] width 91 height 11
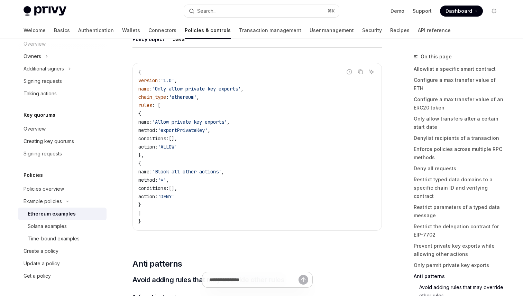
scroll to position [3588, 0]
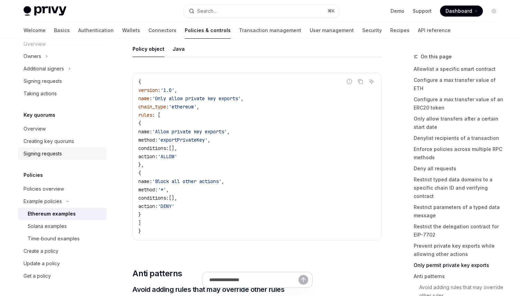
click at [63, 159] on link "Signing requests" at bounding box center [62, 154] width 88 height 12
type textarea "*"
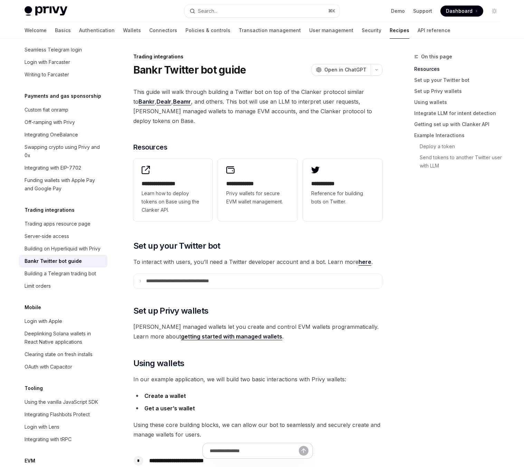
type textarea "*"
